Goal: Use online tool/utility: Utilize a website feature to perform a specific function

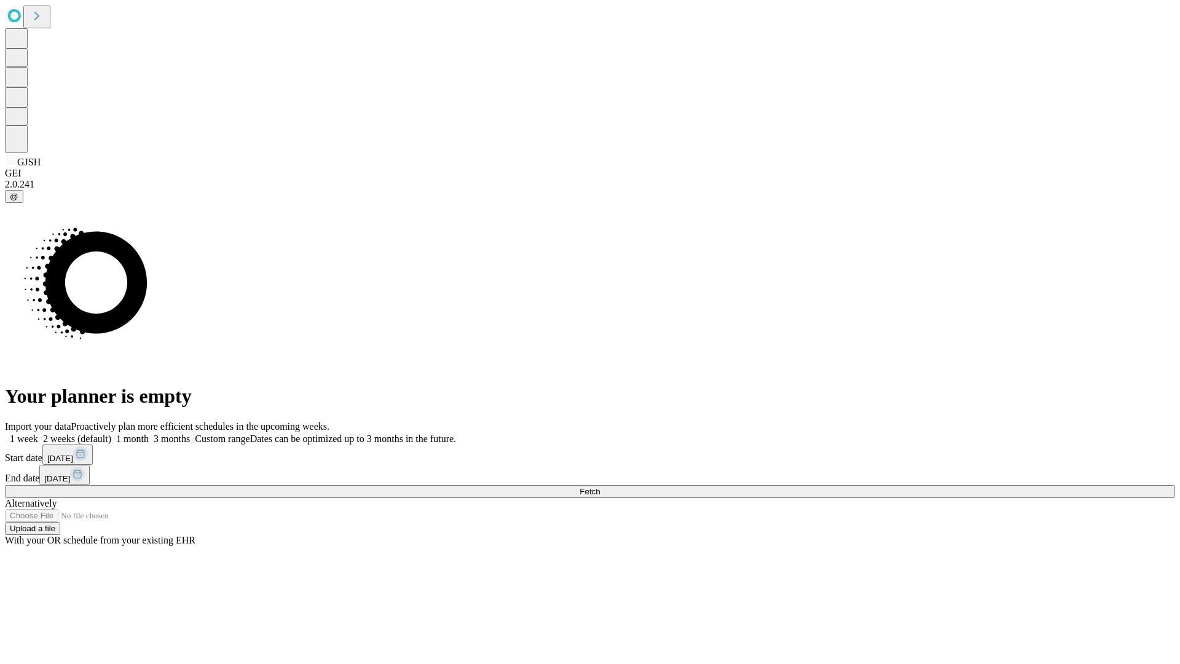
click at [600, 487] on span "Fetch" at bounding box center [590, 491] width 20 height 9
